Goal: Information Seeking & Learning: Learn about a topic

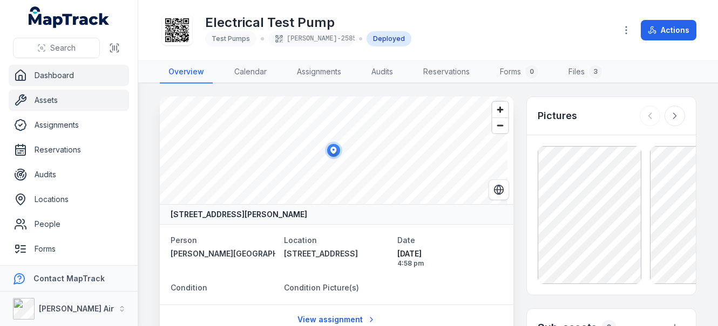
scroll to position [378, 0]
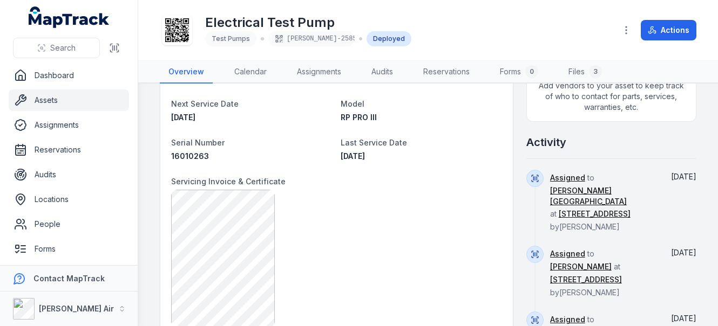
click at [54, 96] on link "Assets" at bounding box center [69, 101] width 120 height 22
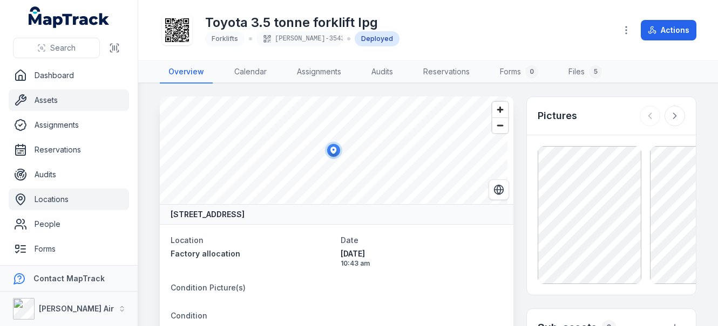
click at [54, 201] on link "Locations" at bounding box center [69, 200] width 120 height 22
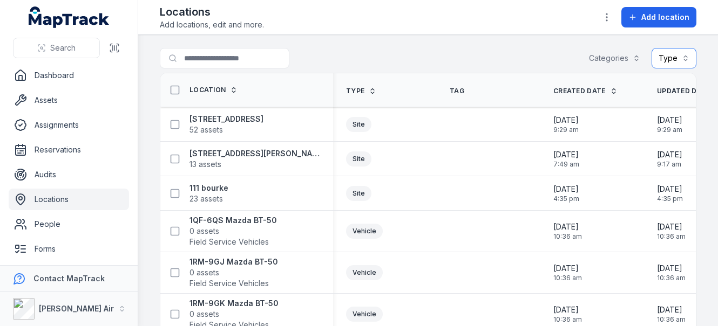
click at [665, 53] on button "Type" at bounding box center [673, 58] width 45 height 21
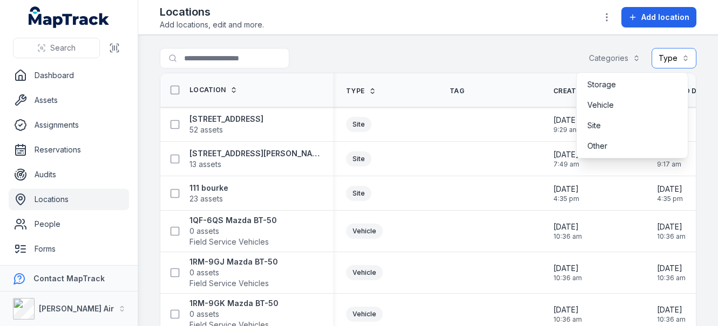
click at [679, 59] on button "Type" at bounding box center [673, 58] width 45 height 21
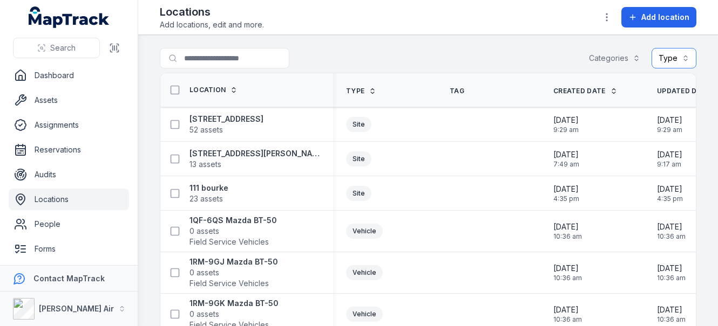
click at [675, 60] on button "Type" at bounding box center [673, 58] width 45 height 21
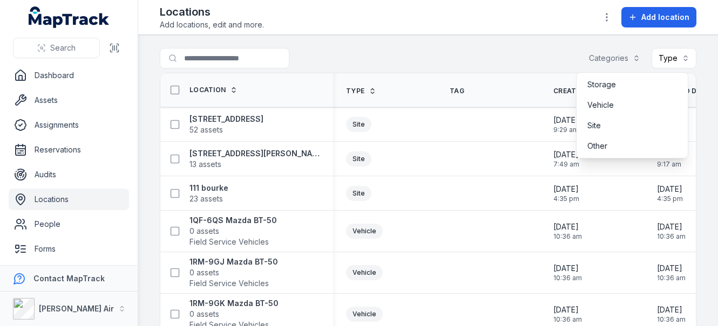
click at [615, 55] on div "Categories Type" at bounding box center [639, 58] width 114 height 21
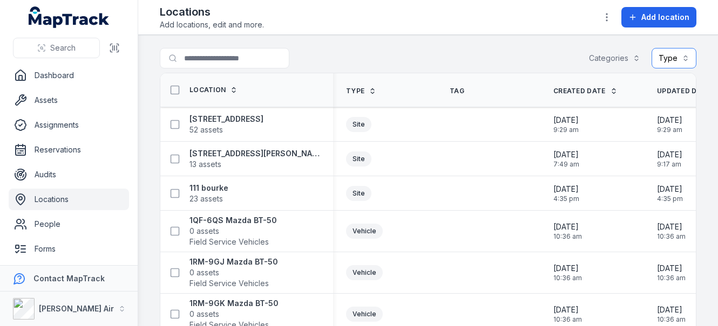
click at [615, 55] on button "Categories" at bounding box center [614, 58] width 65 height 21
click at [663, 58] on button "Type" at bounding box center [673, 58] width 45 height 21
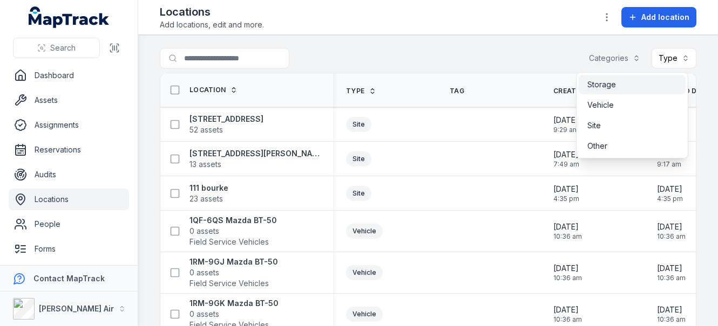
click at [59, 196] on div "Search Dashboard Assets Assignments Reservations Audits Locations People Forms …" at bounding box center [359, 163] width 718 height 326
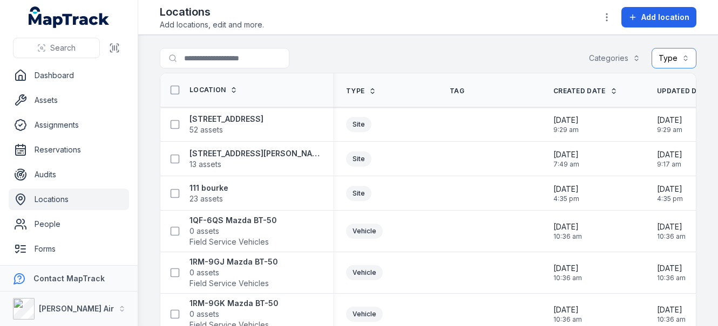
click at [664, 58] on button "Type" at bounding box center [673, 58] width 45 height 21
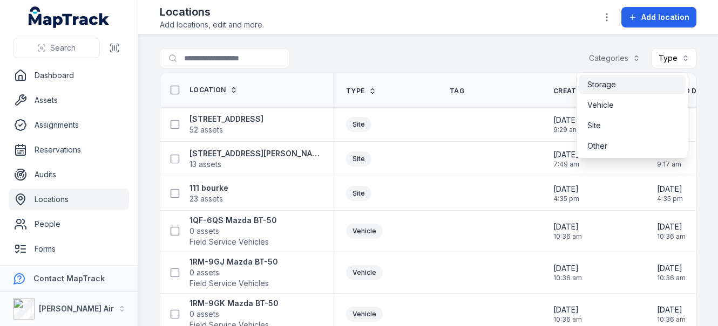
click at [612, 84] on span "Storage" at bounding box center [601, 84] width 29 height 11
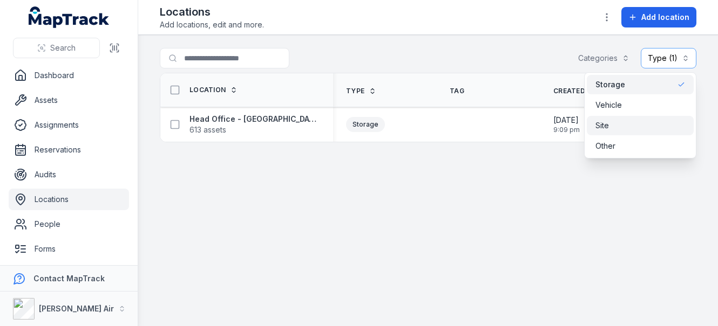
click at [597, 121] on span "Site" at bounding box center [601, 125] width 13 height 11
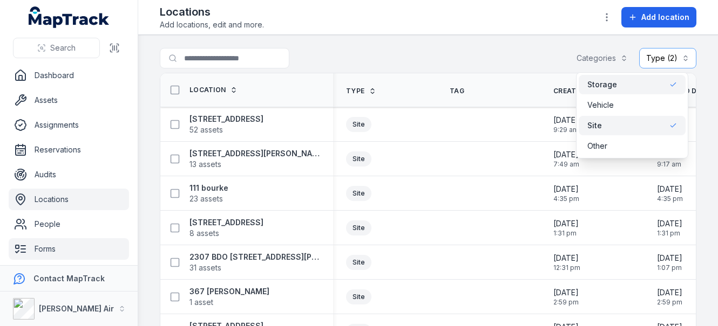
drag, startPoint x: 52, startPoint y: 241, endPoint x: 52, endPoint y: 247, distance: 5.4
click at [52, 243] on div "**********" at bounding box center [359, 163] width 718 height 326
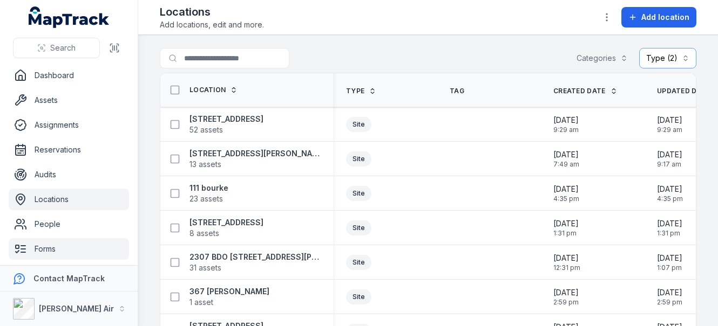
click at [52, 248] on link "Forms" at bounding box center [69, 250] width 120 height 22
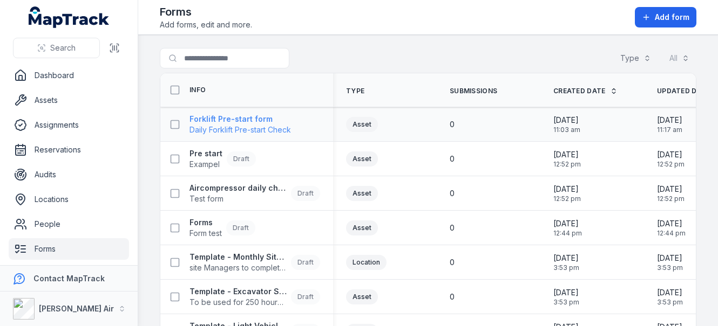
click at [233, 117] on strong "Forklift Pre-start form" at bounding box center [239, 119] width 101 height 11
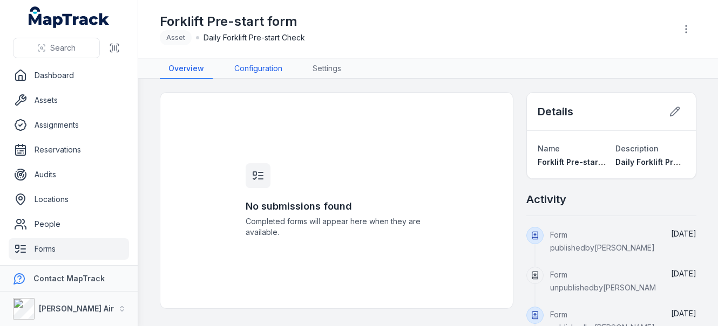
click at [262, 70] on link "Configuration" at bounding box center [258, 69] width 65 height 21
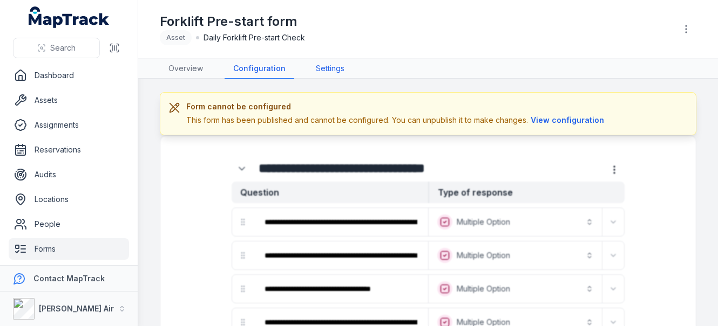
click at [330, 64] on link "Settings" at bounding box center [330, 69] width 46 height 21
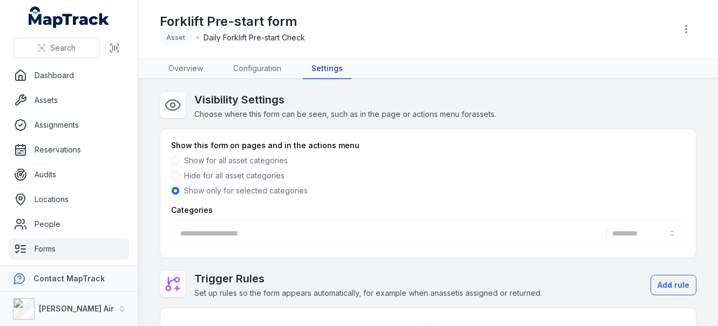
type input "*********"
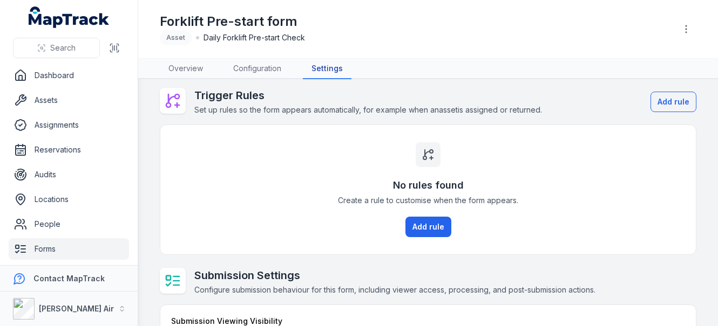
scroll to position [250, 0]
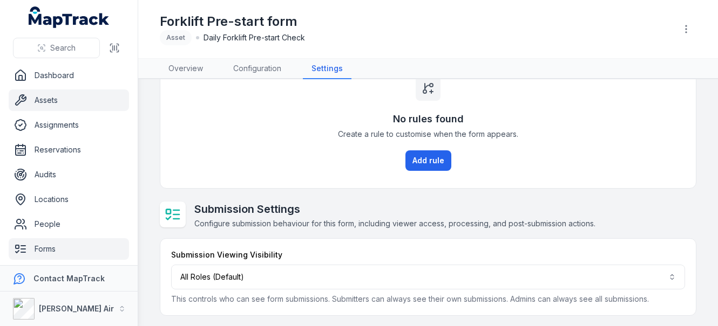
click at [52, 100] on link "Assets" at bounding box center [69, 101] width 120 height 22
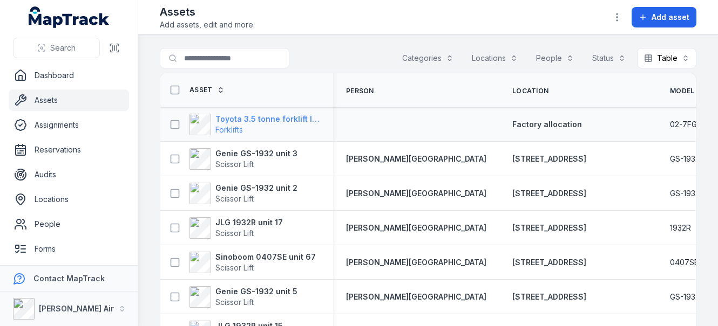
click at [215, 119] on strong "Toyota 3.5 tonne forklift lpg" at bounding box center [267, 119] width 105 height 11
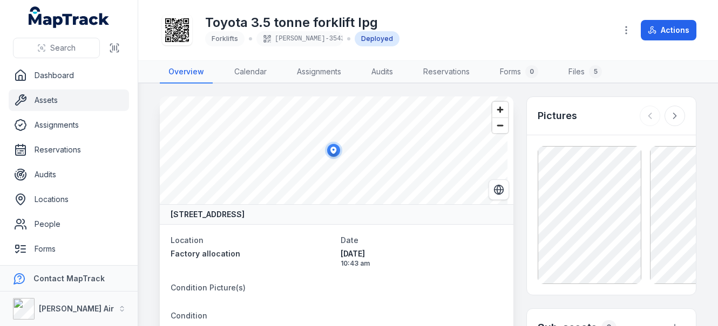
click at [505, 53] on div "Toyota 3.5 tonne forklift lpg Forklifts ELLIS-3543 Deployed Actions" at bounding box center [428, 30] width 536 height 52
click at [507, 69] on link "Forms 0" at bounding box center [519, 72] width 56 height 23
click at [509, 73] on link "Forms 0" at bounding box center [519, 72] width 56 height 23
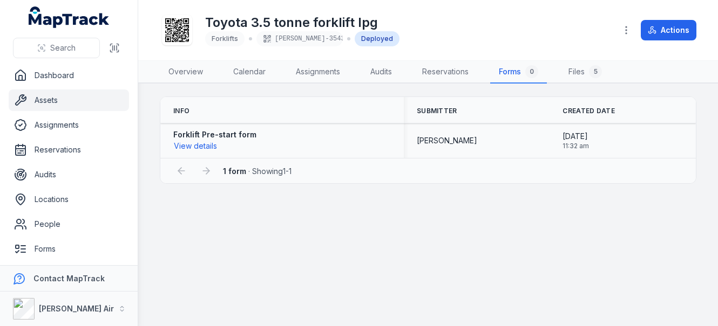
click at [442, 144] on span "[PERSON_NAME]" at bounding box center [447, 140] width 60 height 11
drag, startPoint x: 592, startPoint y: 140, endPoint x: 309, endPoint y: 109, distance: 284.5
click at [588, 140] on span "18/08/2025" at bounding box center [575, 136] width 26 height 11
click at [191, 130] on strong "Forklift Pre-start form" at bounding box center [214, 135] width 83 height 11
click at [187, 142] on button "View details" at bounding box center [195, 146] width 44 height 12
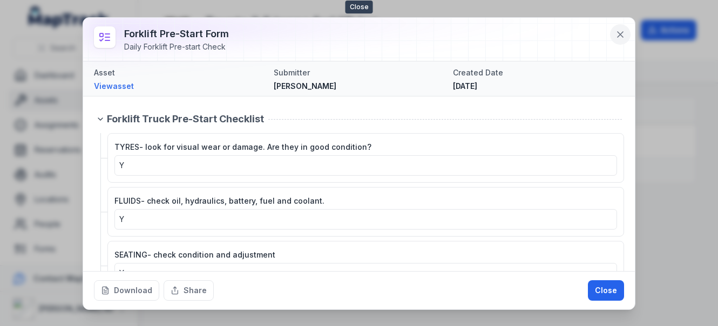
click at [615, 35] on icon at bounding box center [620, 34] width 11 height 11
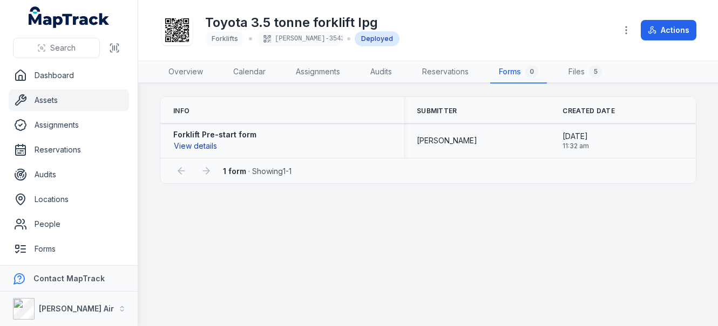
click at [199, 146] on button "View details" at bounding box center [195, 146] width 44 height 12
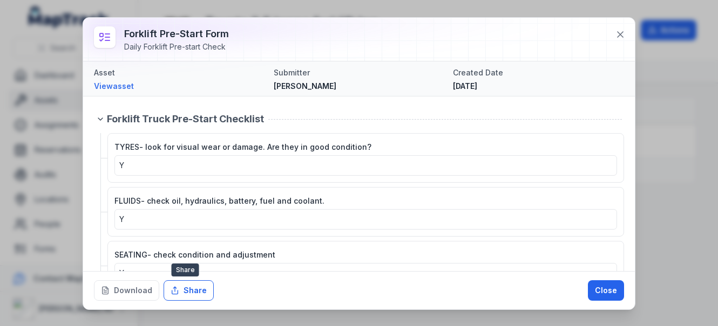
click at [175, 295] on icon at bounding box center [175, 291] width 9 height 9
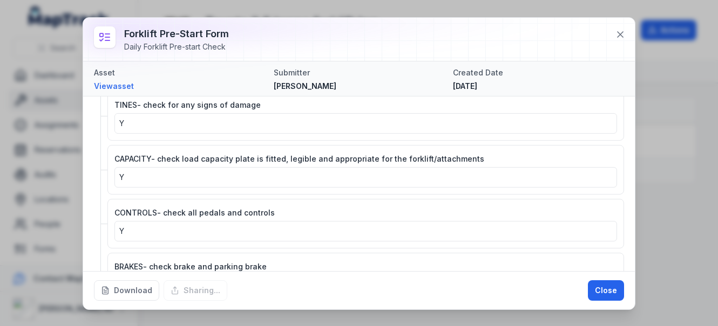
scroll to position [468, 0]
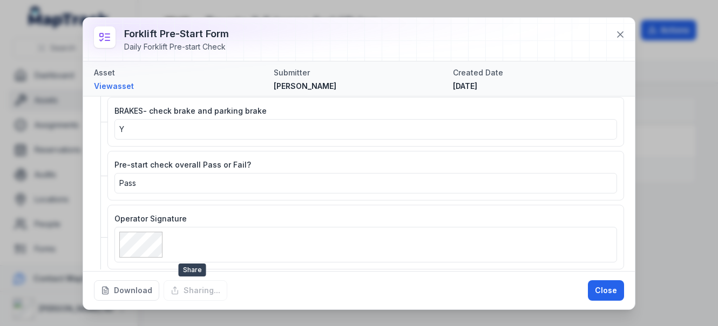
click at [192, 294] on div "Sharing..." at bounding box center [196, 291] width 64 height 21
click at [196, 293] on div "Sharing..." at bounding box center [196, 291] width 64 height 21
click at [189, 294] on div "Sharing..." at bounding box center [196, 291] width 64 height 21
click at [130, 290] on button "Download" at bounding box center [126, 291] width 65 height 21
click at [605, 291] on button "Close" at bounding box center [606, 291] width 36 height 21
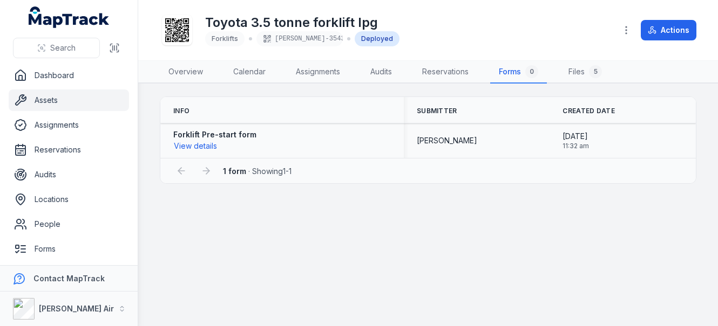
click at [239, 134] on strong "Forklift Pre-start form" at bounding box center [214, 135] width 83 height 11
click at [203, 146] on button "View details" at bounding box center [195, 146] width 44 height 12
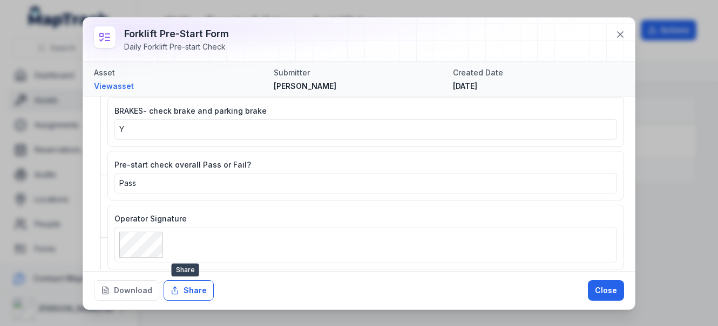
click at [186, 285] on button "Share" at bounding box center [189, 291] width 50 height 21
click at [185, 269] on div "Forklift Truck Pre-Start Checklist TYRES- look for visual wear or damage. Are t…" at bounding box center [359, 184] width 552 height 175
click at [616, 289] on button "Close" at bounding box center [606, 291] width 36 height 21
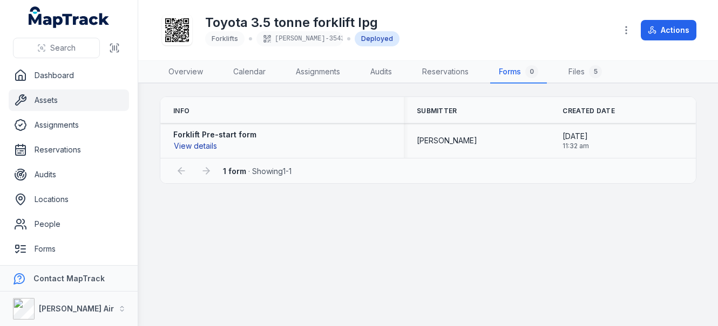
click at [198, 146] on button "View details" at bounding box center [195, 146] width 44 height 12
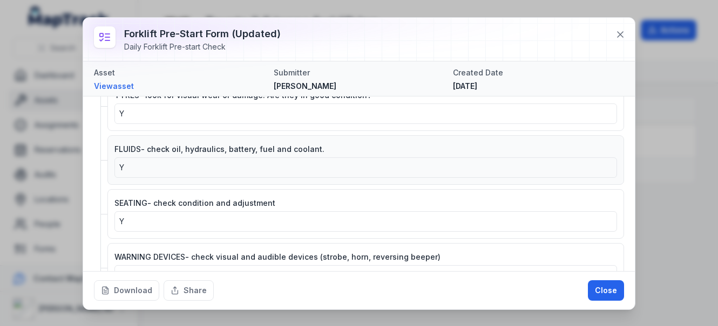
scroll to position [54, 0]
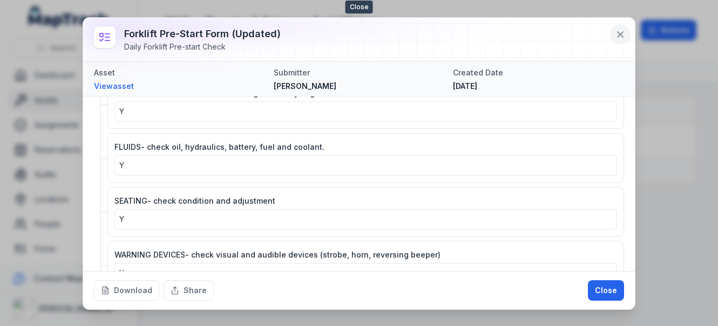
click at [614, 35] on button at bounding box center [620, 34] width 21 height 21
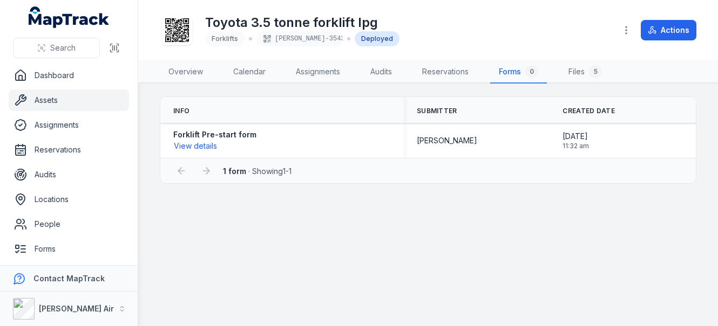
click at [45, 94] on link "Assets" at bounding box center [69, 101] width 120 height 22
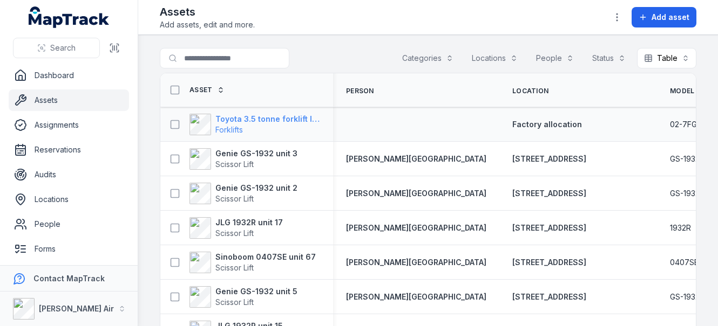
click at [268, 119] on strong "Toyota 3.5 tonne forklift lpg" at bounding box center [267, 119] width 105 height 11
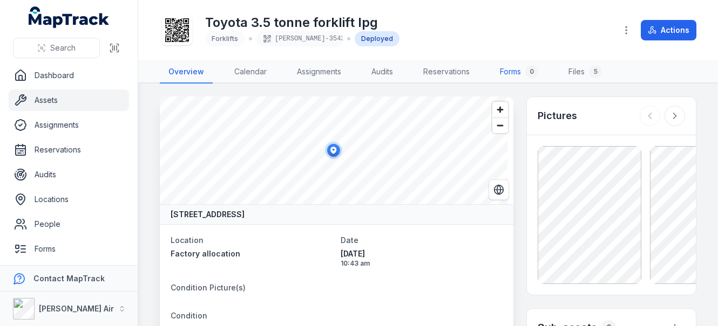
click at [506, 70] on link "Forms 0" at bounding box center [519, 72] width 56 height 23
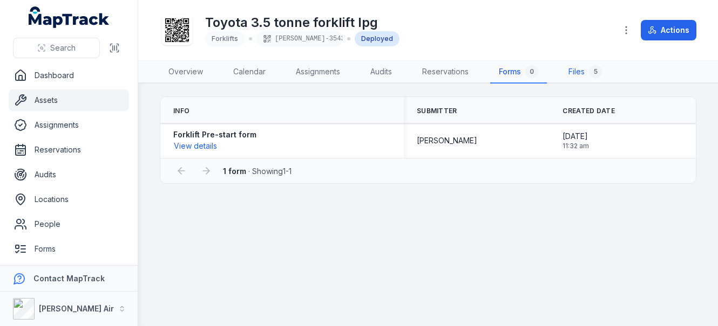
click at [582, 71] on link "Files 5" at bounding box center [585, 72] width 51 height 23
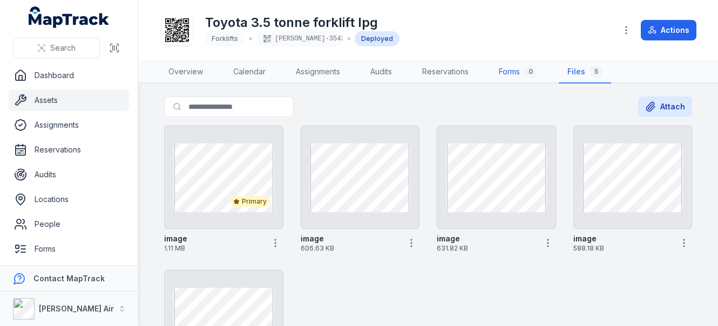
click at [507, 72] on link "Forms 0" at bounding box center [518, 72] width 56 height 23
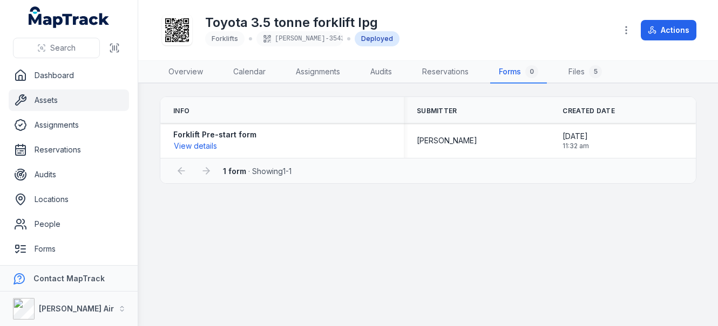
click at [75, 98] on link "Assets" at bounding box center [69, 101] width 120 height 22
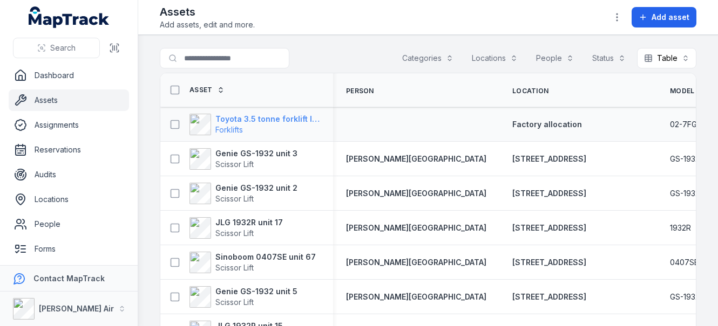
click at [227, 120] on strong "Toyota 3.5 tonne forklift lpg" at bounding box center [267, 119] width 105 height 11
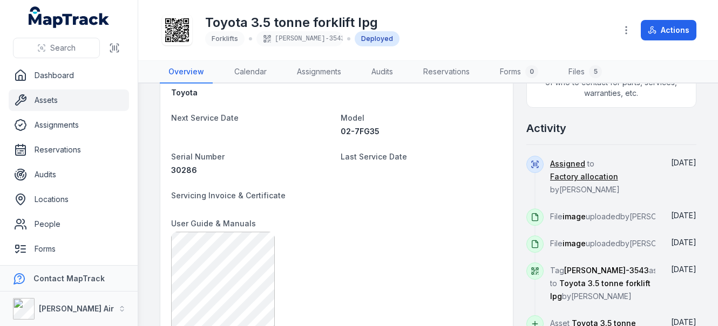
scroll to position [324, 0]
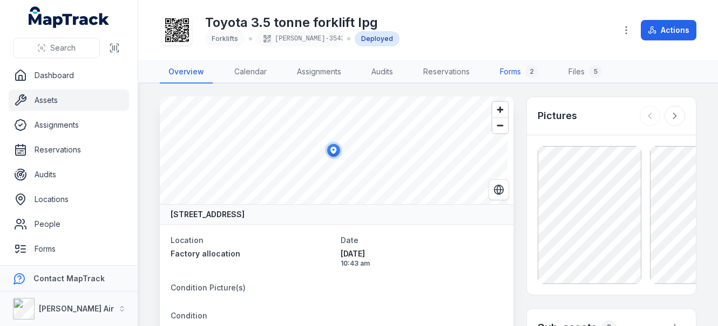
click at [519, 73] on link "Forms 2" at bounding box center [519, 72] width 56 height 23
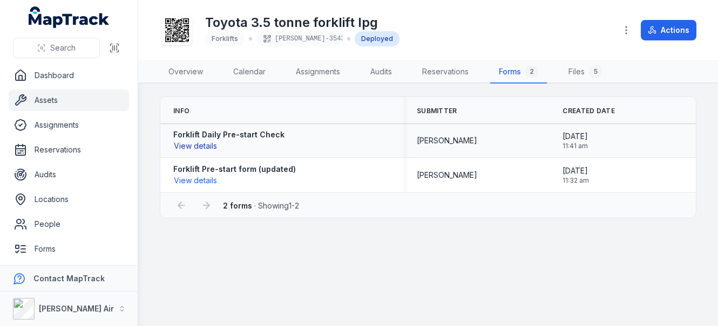
click at [204, 144] on button "View details" at bounding box center [195, 146] width 44 height 12
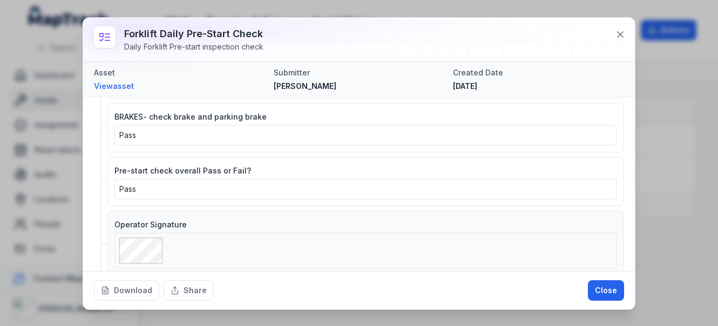
scroll to position [468, 0]
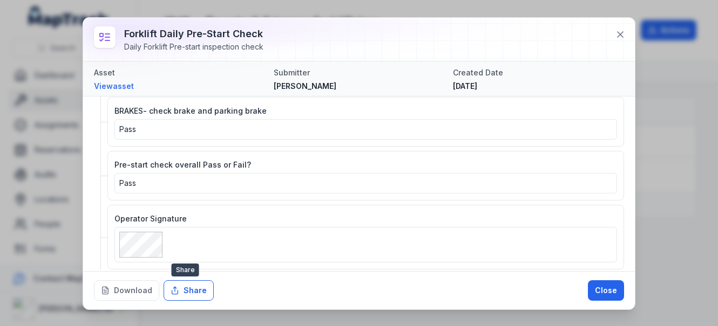
click at [192, 295] on button "Share" at bounding box center [189, 291] width 50 height 21
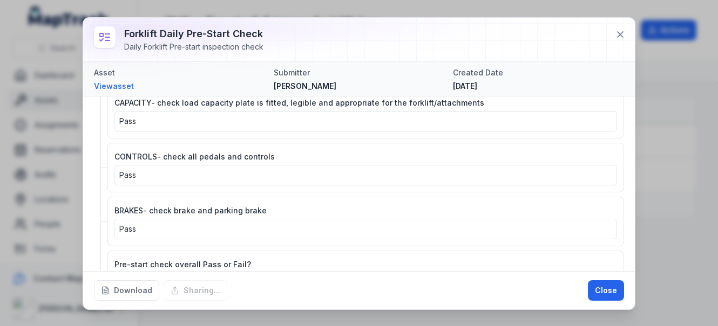
scroll to position [414, 0]
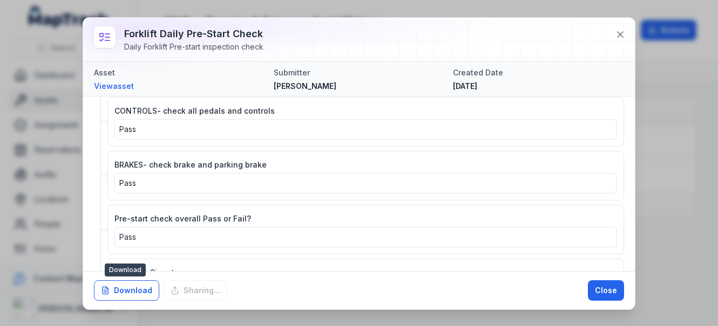
click at [126, 291] on button "Download" at bounding box center [126, 291] width 65 height 21
drag, startPoint x: 208, startPoint y: 295, endPoint x: 274, endPoint y: 245, distance: 82.5
click at [208, 294] on div "Sharing..." at bounding box center [196, 291] width 64 height 21
click at [610, 293] on button "Close" at bounding box center [606, 291] width 36 height 21
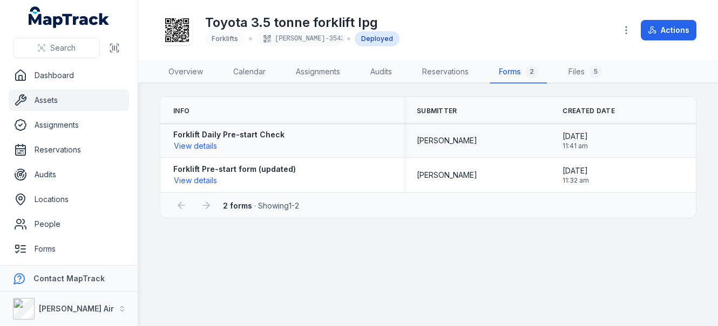
click at [198, 134] on strong "Forklift Daily Pre-start Check" at bounding box center [228, 135] width 111 height 11
click at [504, 67] on link "Forms 2" at bounding box center [518, 72] width 57 height 23
click at [199, 141] on button "View details" at bounding box center [195, 146] width 44 height 12
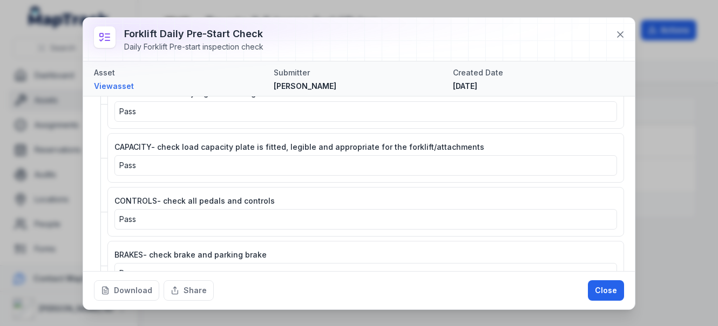
scroll to position [468, 0]
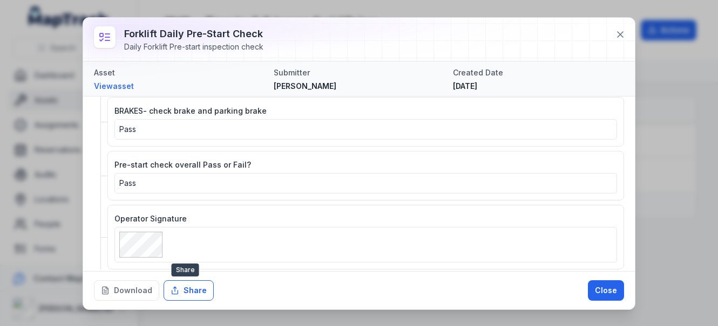
click at [186, 288] on button "Share" at bounding box center [189, 291] width 50 height 21
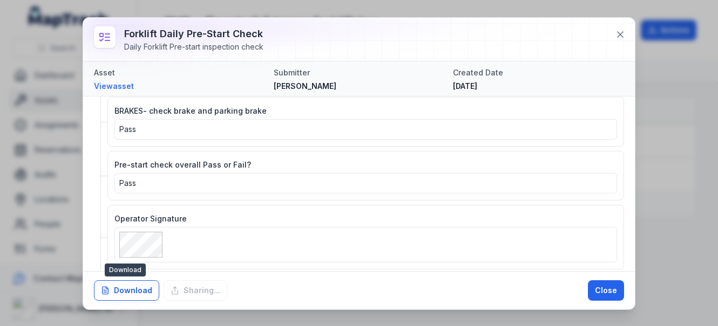
click at [136, 297] on button "Download" at bounding box center [126, 291] width 65 height 21
click at [323, 34] on div at bounding box center [359, 39] width 552 height 43
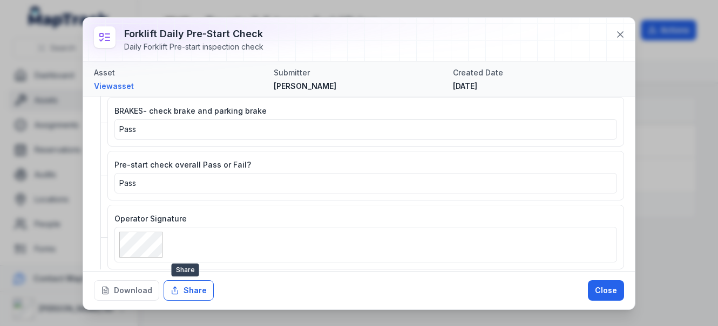
click at [196, 289] on button "Share" at bounding box center [189, 291] width 50 height 21
drag, startPoint x: 135, startPoint y: 292, endPoint x: 152, endPoint y: 283, distance: 18.6
click at [136, 292] on button "Download" at bounding box center [126, 291] width 65 height 21
click at [616, 289] on button "Close" at bounding box center [606, 291] width 36 height 21
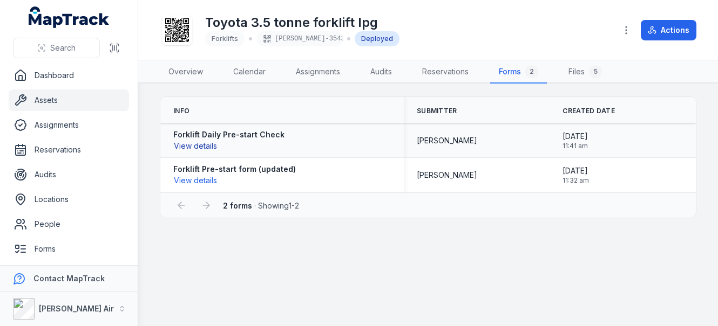
click at [198, 149] on button "View details" at bounding box center [195, 146] width 44 height 12
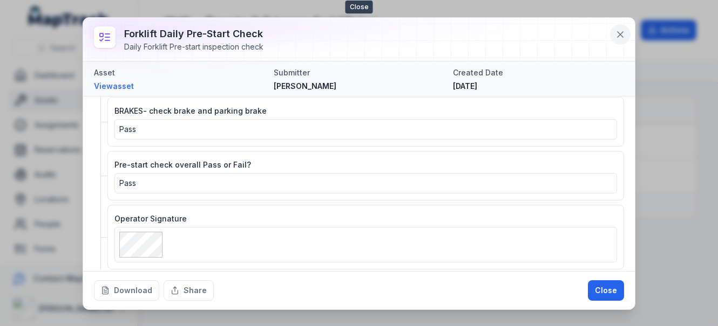
click at [621, 35] on icon at bounding box center [620, 34] width 11 height 11
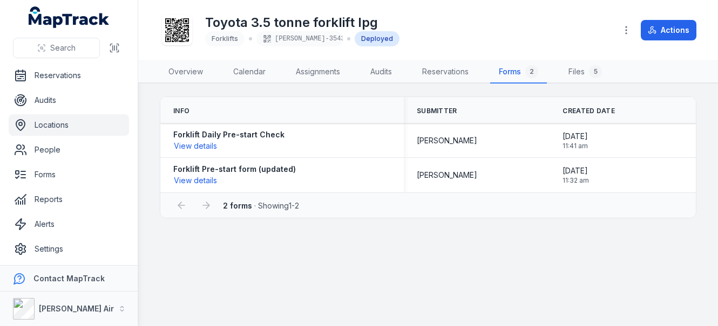
scroll to position [75, 0]
click at [60, 198] on link "Reports" at bounding box center [69, 199] width 120 height 22
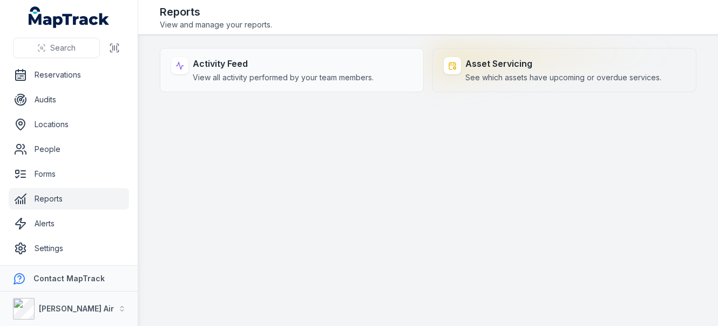
click at [495, 62] on strong "Asset Servicing" at bounding box center [563, 63] width 196 height 13
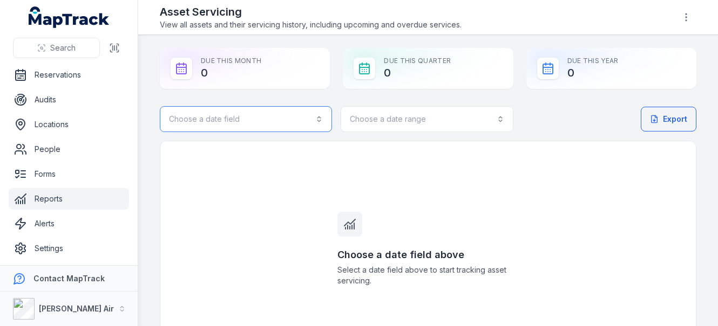
click at [296, 113] on button "Choose a date field" at bounding box center [246, 119] width 172 height 26
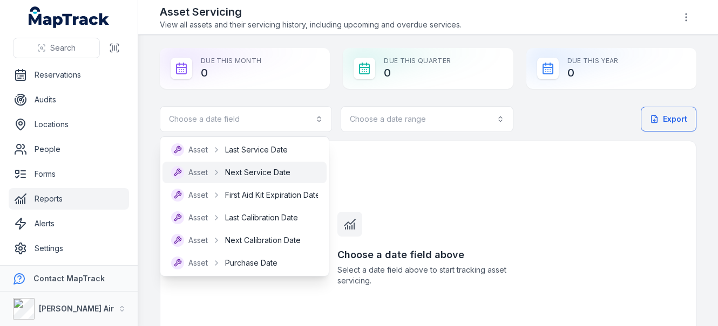
click at [273, 170] on span "Next Service Date" at bounding box center [257, 172] width 65 height 11
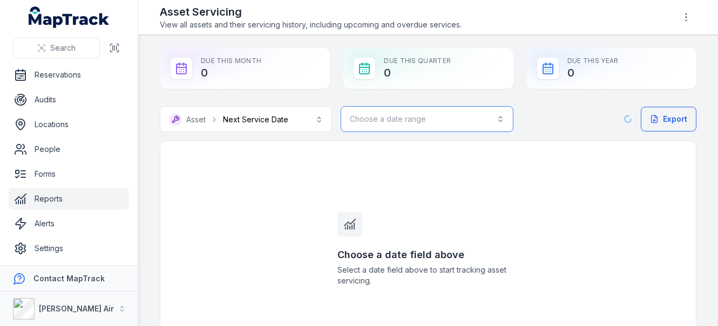
click at [443, 129] on button "Choose a date range" at bounding box center [427, 119] width 172 height 26
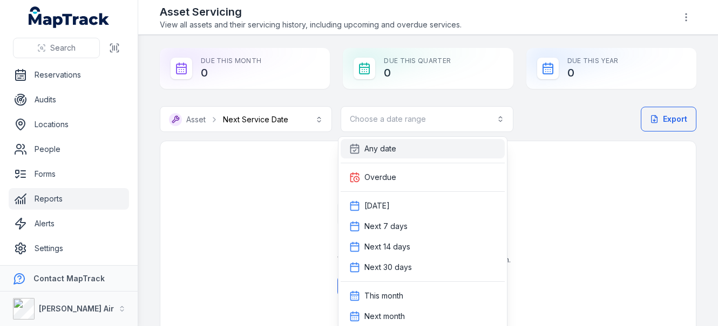
click at [421, 144] on div "Any date" at bounding box center [422, 149] width 147 height 11
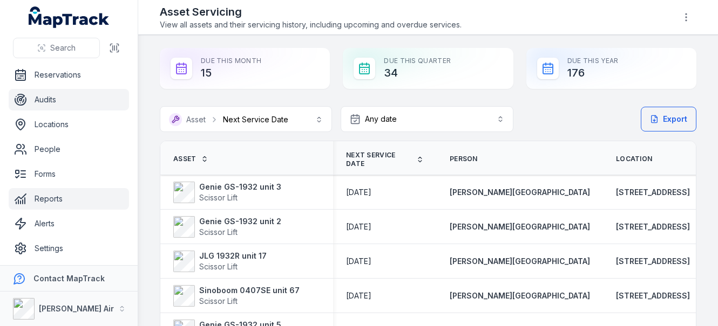
click at [55, 98] on link "Audits" at bounding box center [69, 100] width 120 height 22
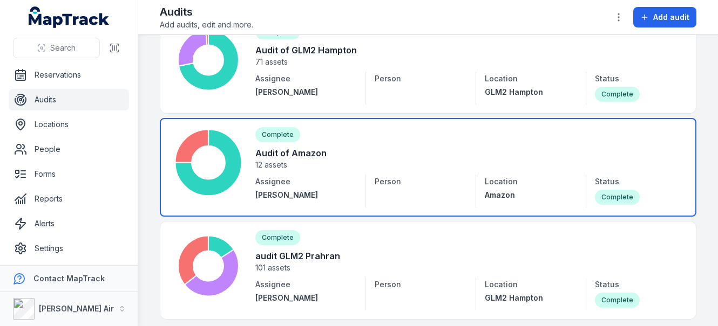
scroll to position [162, 0]
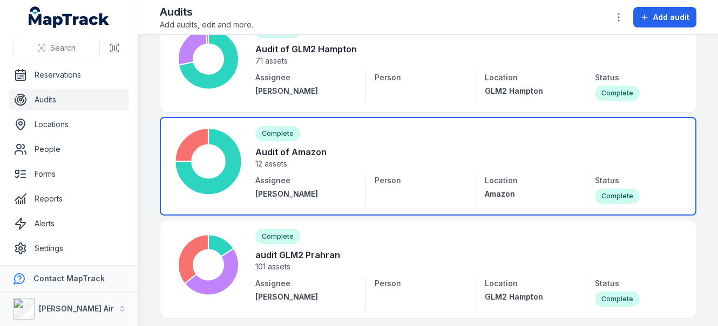
click at [285, 151] on link at bounding box center [428, 166] width 536 height 99
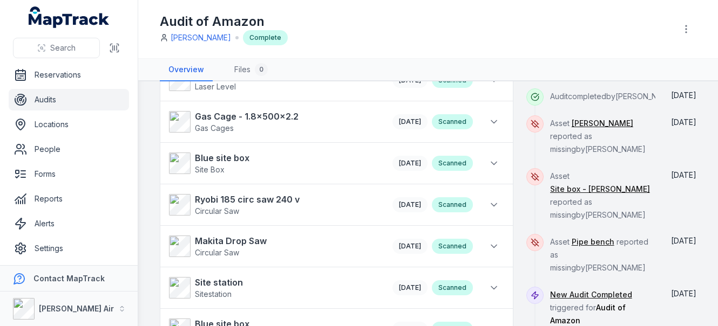
scroll to position [270, 0]
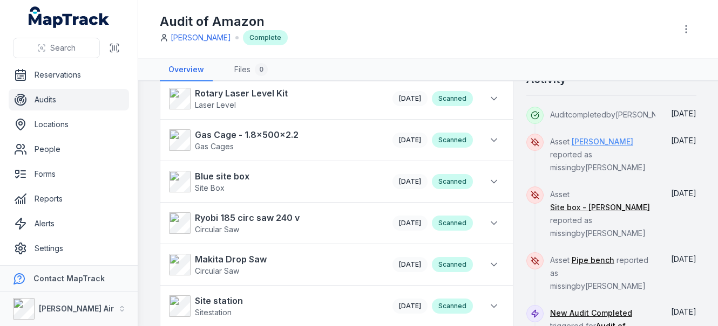
click at [574, 147] on link "Trimble" at bounding box center [602, 142] width 62 height 11
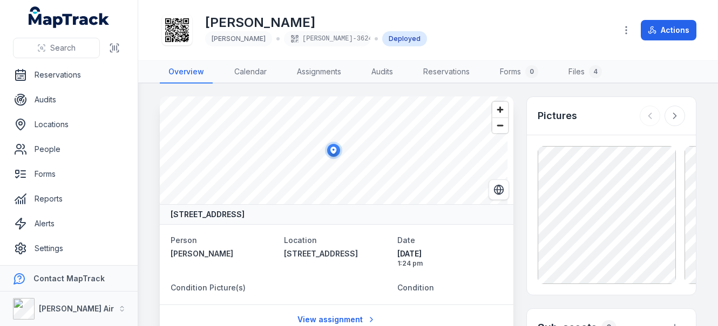
drag, startPoint x: 294, startPoint y: 8, endPoint x: 294, endPoint y: 2, distance: 5.4
click at [294, 5] on div "Trimble Trimble ELLIS-3624 Deployed Actions" at bounding box center [428, 30] width 536 height 52
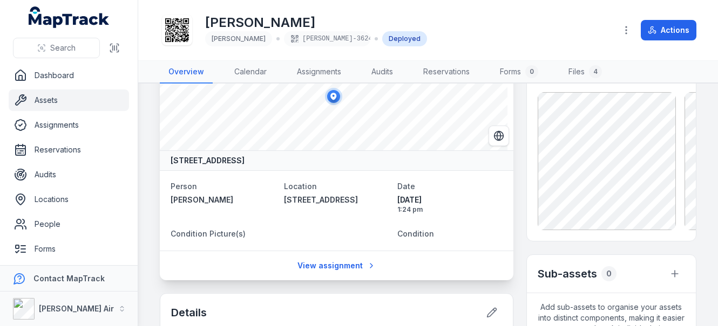
drag, startPoint x: 76, startPoint y: 103, endPoint x: 80, endPoint y: 100, distance: 5.8
click at [76, 103] on link "Assets" at bounding box center [69, 101] width 120 height 22
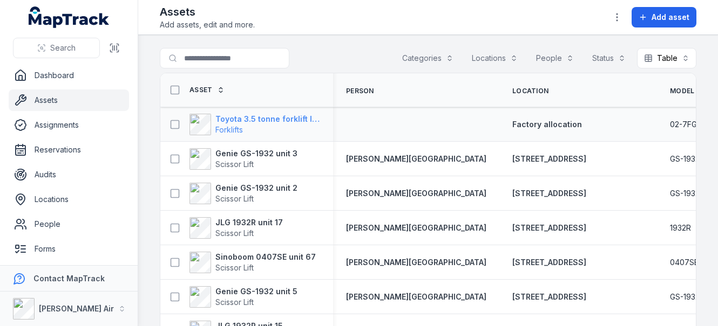
click at [227, 119] on strong "Toyota 3.5 tonne forklift lpg" at bounding box center [267, 119] width 105 height 11
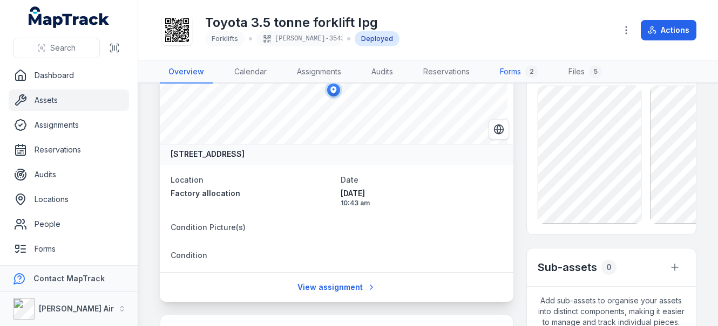
scroll to position [54, 0]
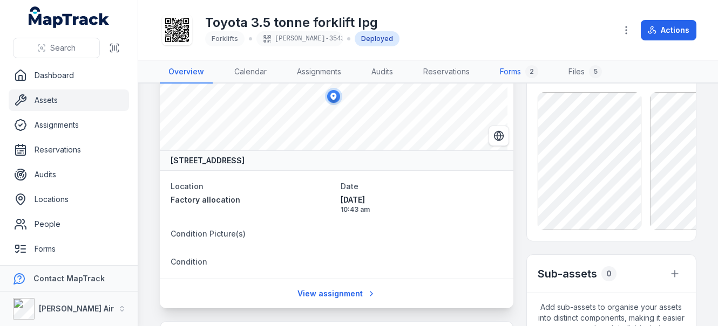
click at [515, 70] on link "Forms 2" at bounding box center [519, 72] width 56 height 23
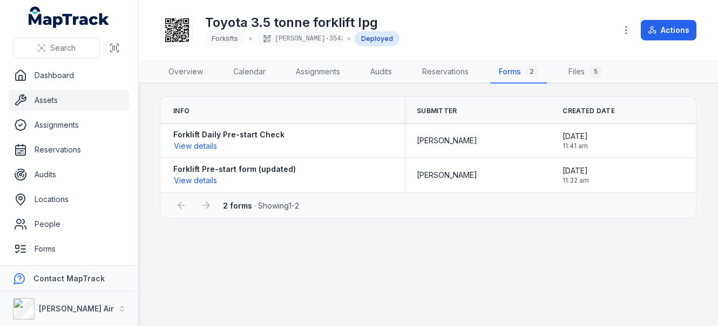
click at [42, 100] on link "Assets" at bounding box center [69, 101] width 120 height 22
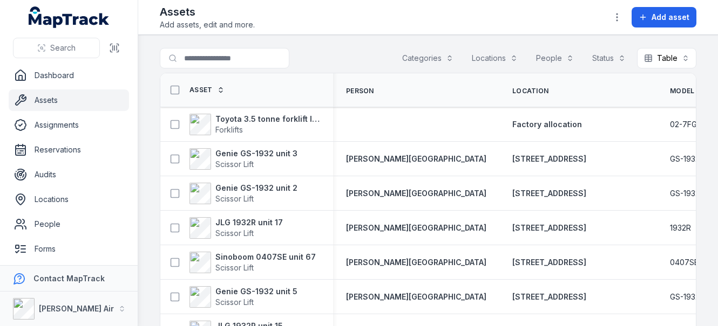
click at [44, 99] on link "Assets" at bounding box center [69, 101] width 120 height 22
click at [237, 114] on strong "Toyota 3.5 tonne forklift lpg" at bounding box center [267, 119] width 105 height 11
